Goal: Transaction & Acquisition: Purchase product/service

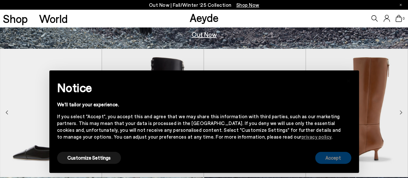
scroll to position [129, 0]
click at [338, 159] on button "Accept" at bounding box center [333, 157] width 36 height 12
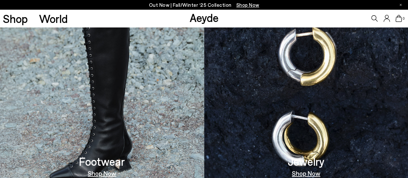
scroll to position [354, 0]
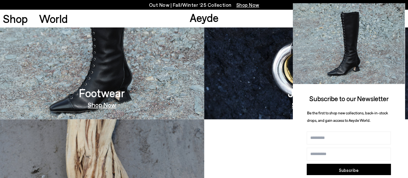
click at [400, 10] on icon at bounding box center [398, 9] width 3 height 3
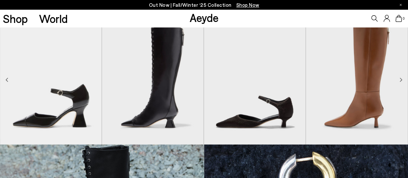
scroll to position [161, 0]
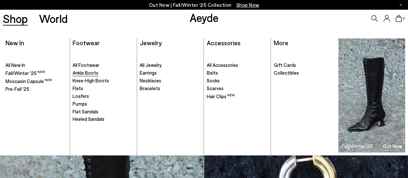
click at [89, 72] on span "Ankle Boots" at bounding box center [86, 73] width 26 height 6
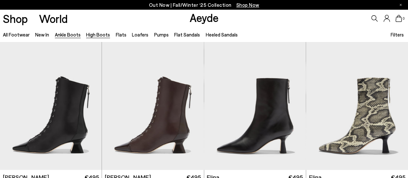
click at [98, 36] on link "High Boots" at bounding box center [98, 35] width 24 height 6
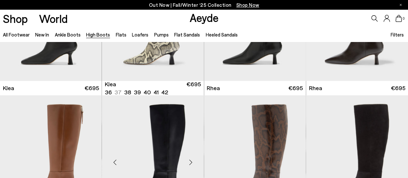
scroll to position [645, 0]
